Goal: Task Accomplishment & Management: Manage account settings

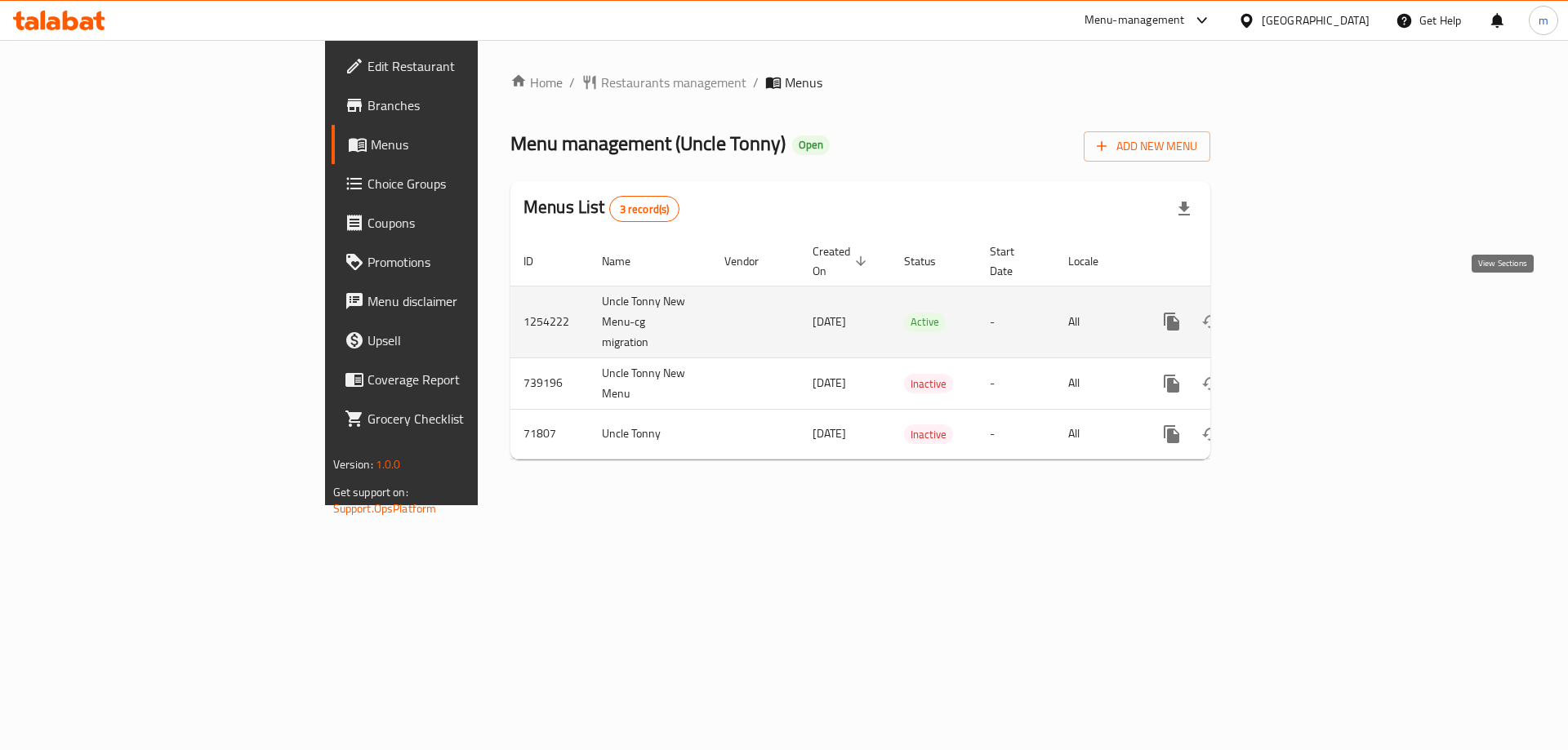
click at [1299, 311] on icon "enhanced table" at bounding box center [1289, 321] width 19 height 19
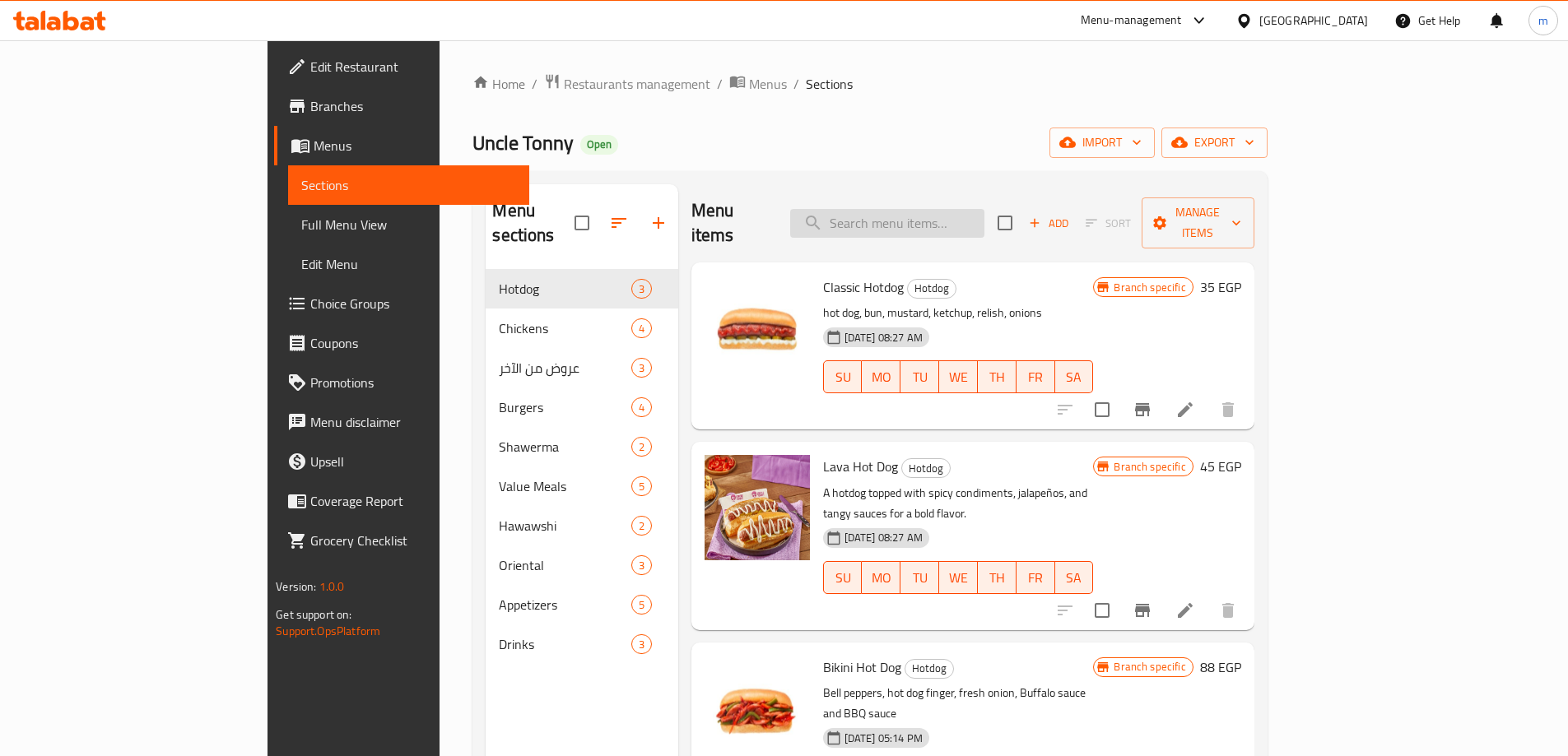
click at [984, 217] on input "search" at bounding box center [888, 223] width 194 height 29
paste input "Kofta"
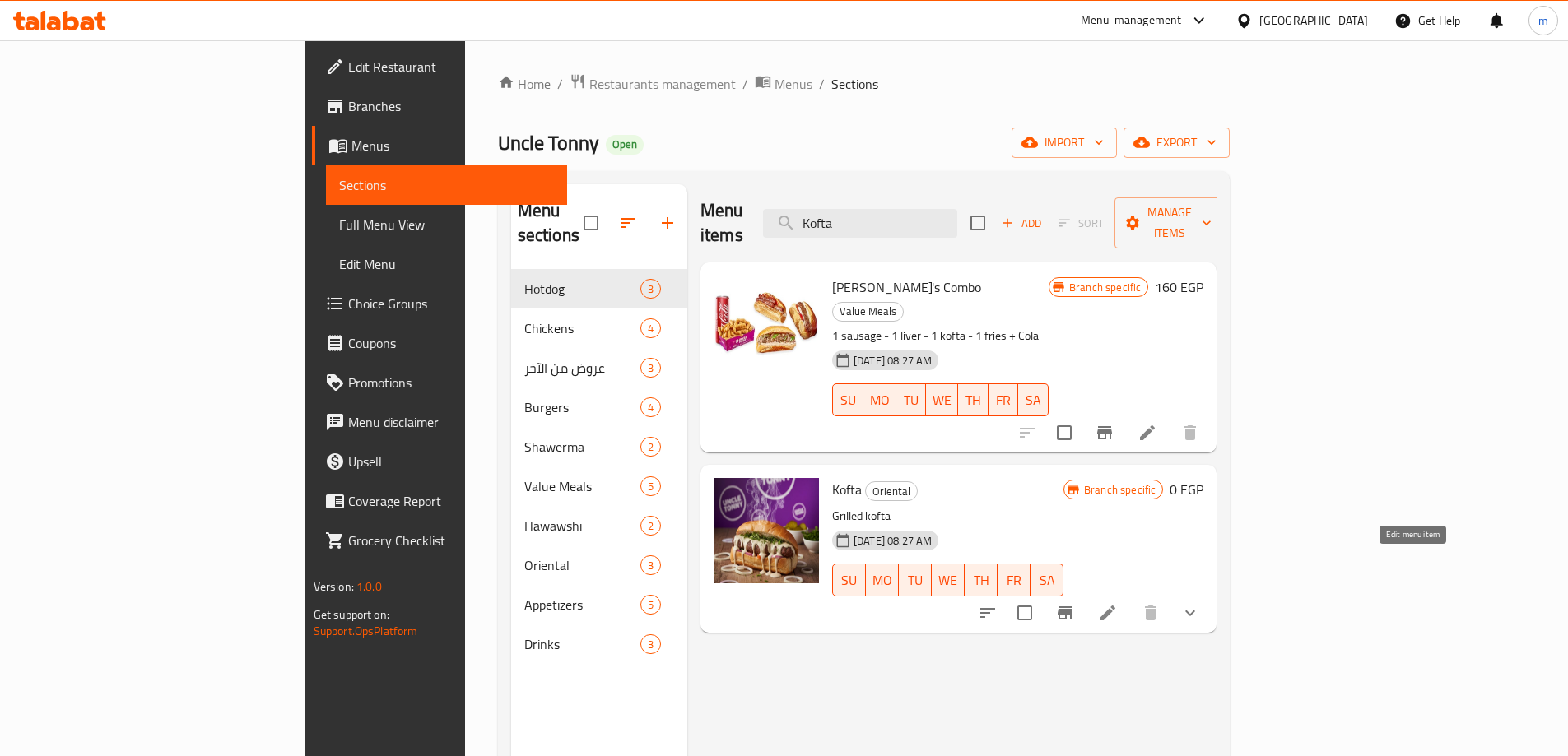
type input "Kofta"
click at [1115, 606] on icon at bounding box center [1108, 613] width 15 height 15
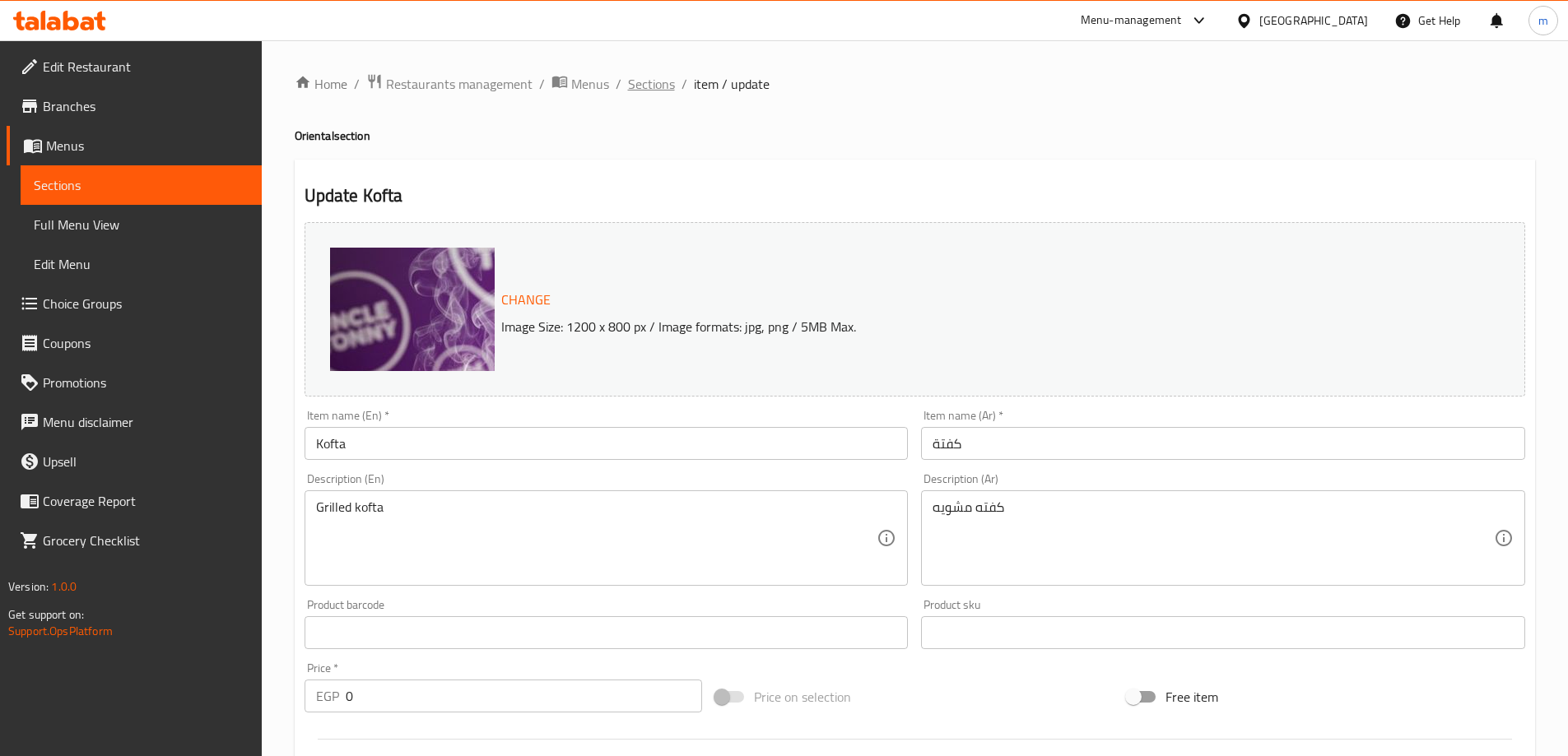
click at [643, 84] on span "Sections" at bounding box center [651, 83] width 47 height 20
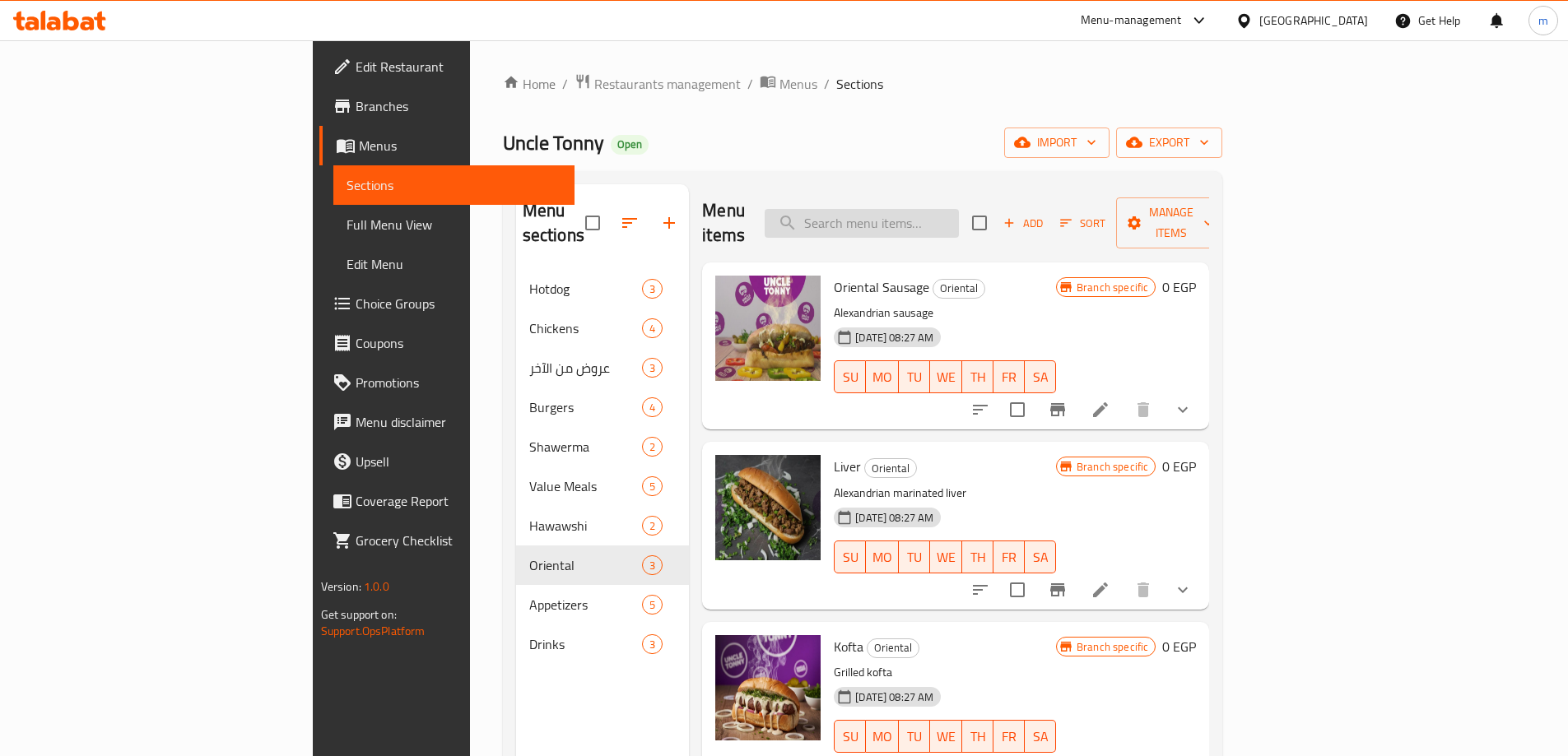
click at [959, 209] on input "search" at bounding box center [862, 223] width 194 height 29
paste input "[PERSON_NAME]"
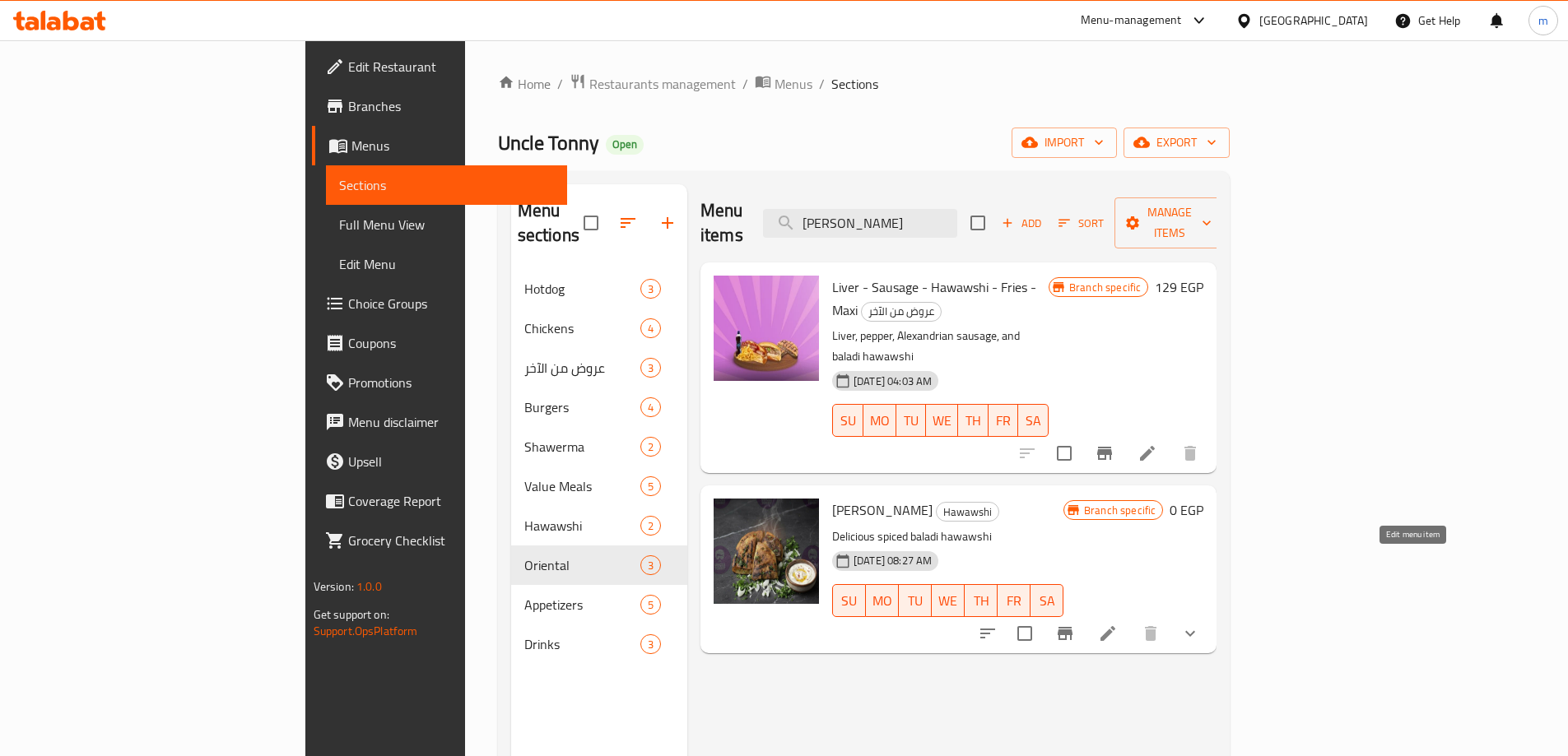
type input "[PERSON_NAME]"
click at [1118, 624] on icon at bounding box center [1107, 634] width 20 height 20
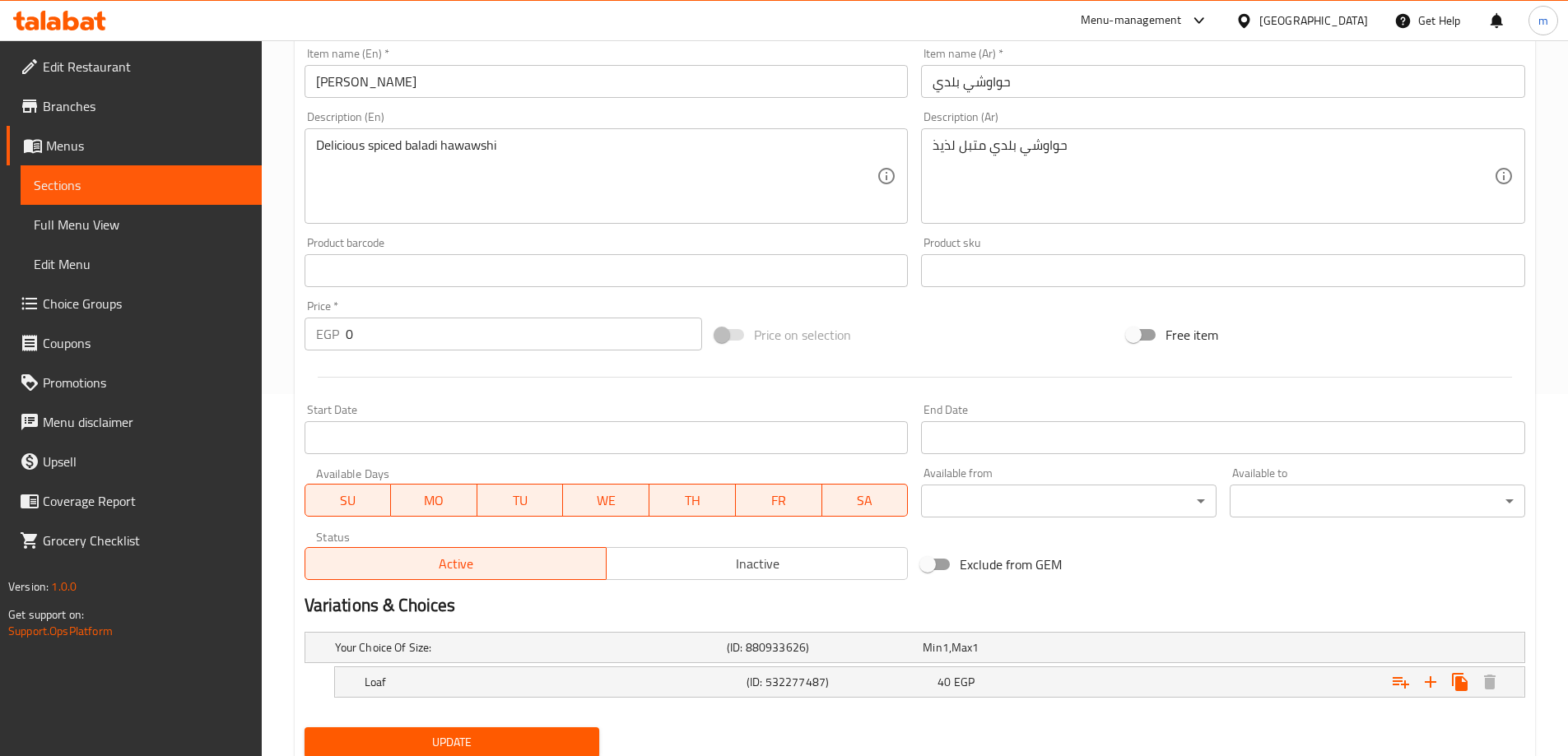
scroll to position [420, 0]
